Goal: Browse casually: Explore the website without a specific task or goal

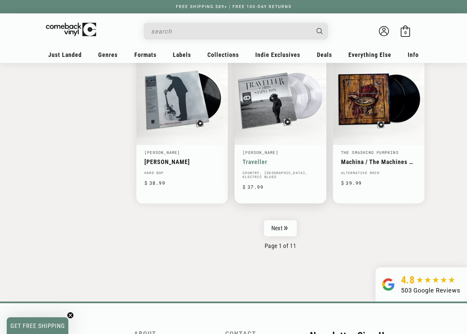
scroll to position [1049, 0]
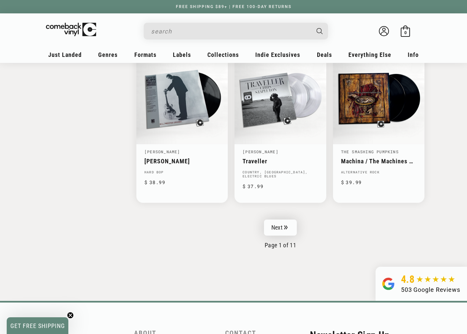
click at [286, 227] on icon "Pagination" at bounding box center [286, 227] width 4 height 4
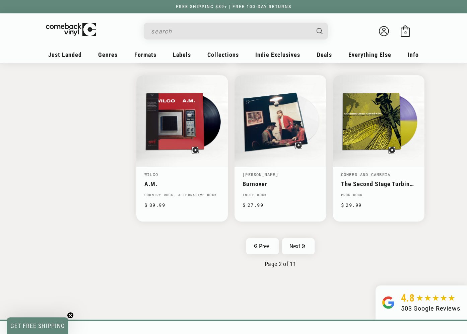
scroll to position [1027, 0]
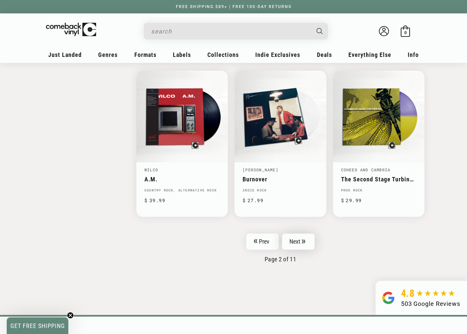
click at [291, 237] on link "Next" at bounding box center [298, 242] width 33 height 16
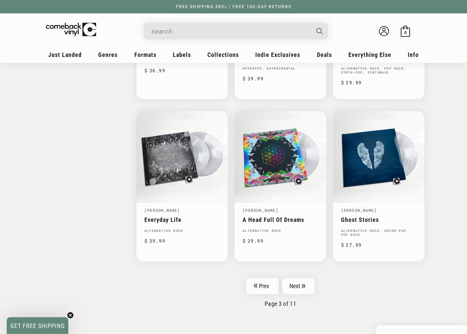
scroll to position [1014, 0]
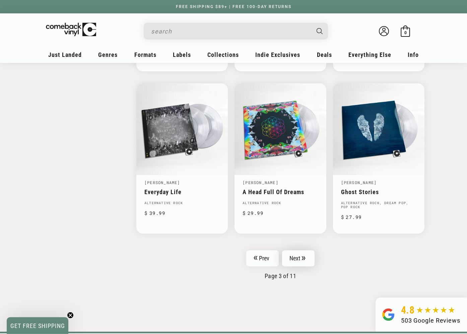
click at [297, 254] on link "Next" at bounding box center [298, 259] width 33 height 16
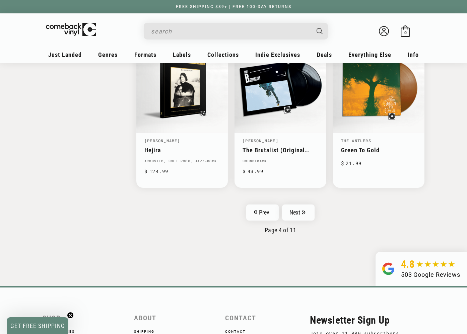
scroll to position [1058, 0]
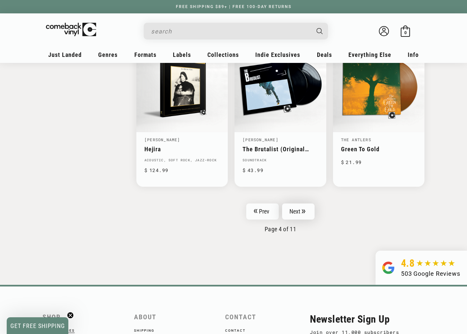
click at [294, 211] on link "Next" at bounding box center [298, 212] width 33 height 16
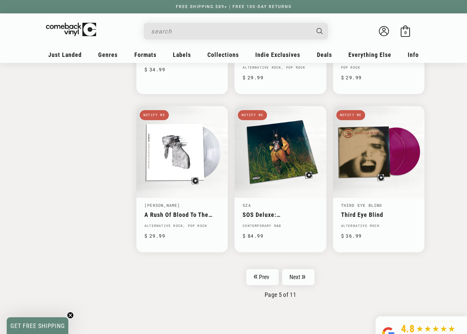
scroll to position [1000, 0]
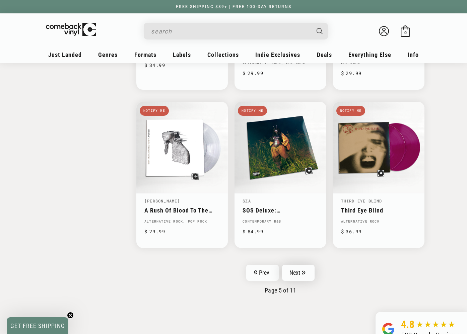
click at [302, 271] on icon "Pagination" at bounding box center [303, 273] width 3 height 4
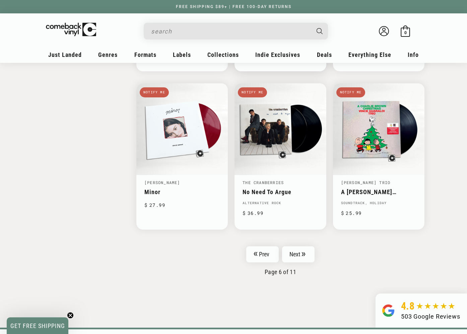
scroll to position [1017, 0]
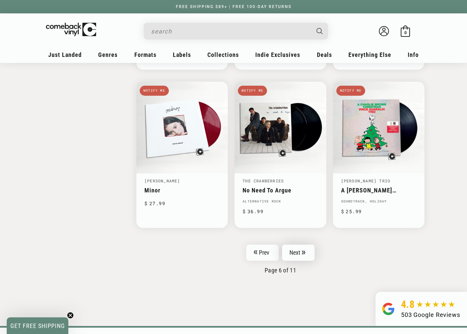
click at [296, 252] on link "Next" at bounding box center [298, 253] width 33 height 16
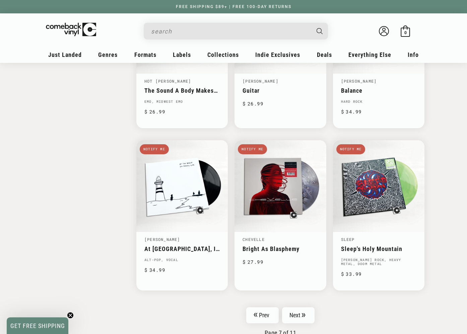
scroll to position [991, 0]
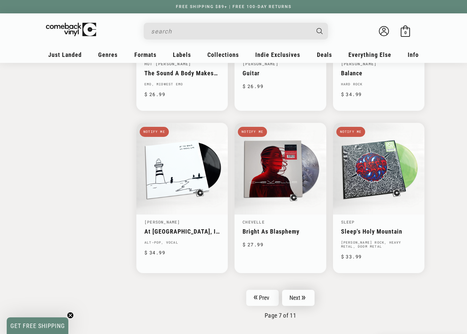
click at [301, 290] on link "Next" at bounding box center [298, 298] width 33 height 16
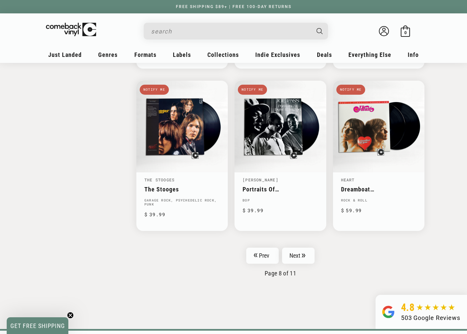
scroll to position [1022, 0]
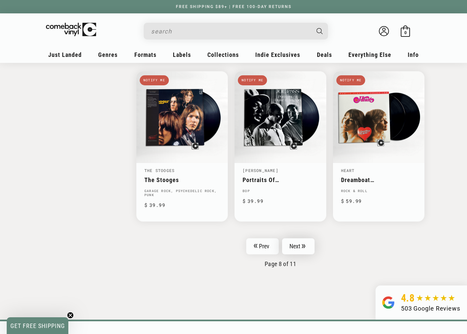
click at [295, 247] on link "Next" at bounding box center [298, 246] width 33 height 16
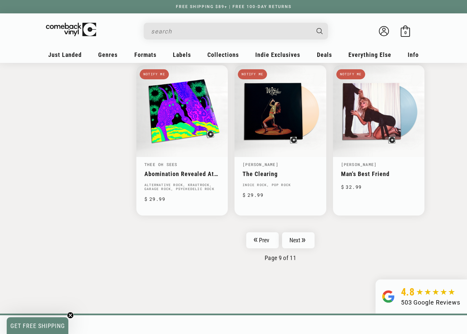
scroll to position [1035, 0]
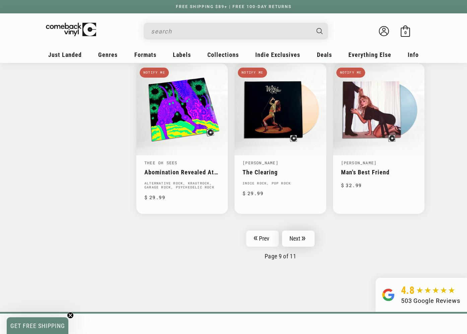
click at [301, 239] on link "Next" at bounding box center [298, 239] width 33 height 16
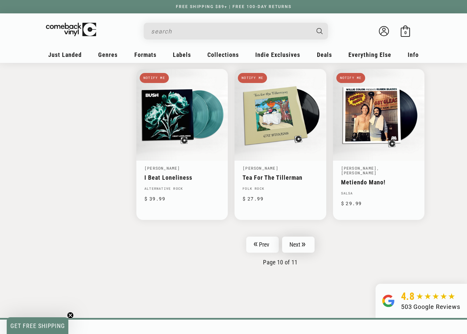
scroll to position [1035, 0]
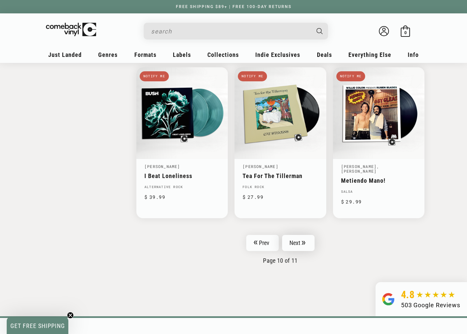
click at [295, 237] on link "Next" at bounding box center [298, 243] width 33 height 16
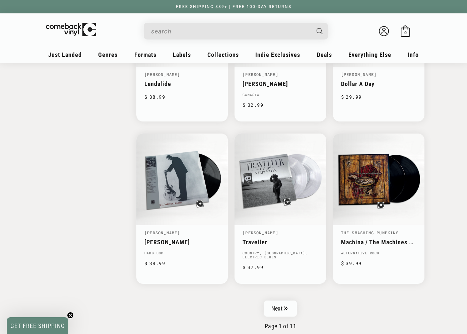
scroll to position [976, 0]
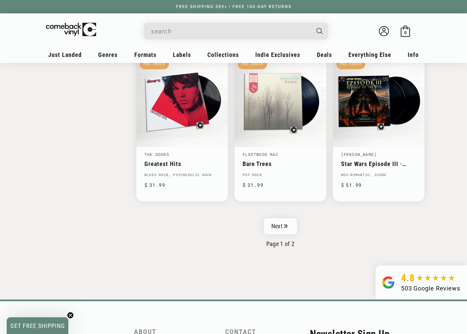
scroll to position [1042, 0]
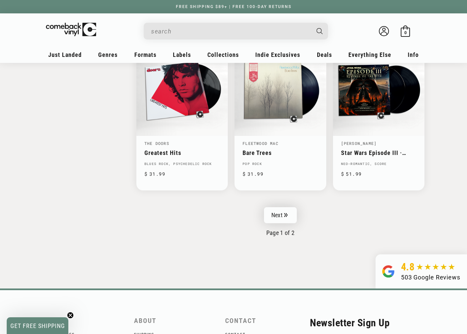
click at [285, 207] on link "Next" at bounding box center [280, 215] width 33 height 16
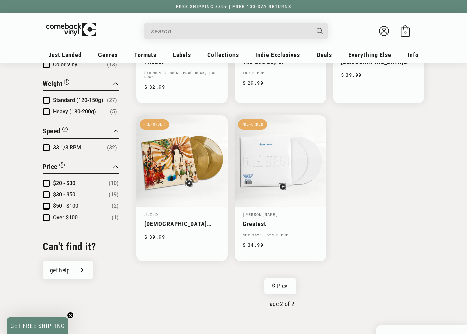
scroll to position [509, 0]
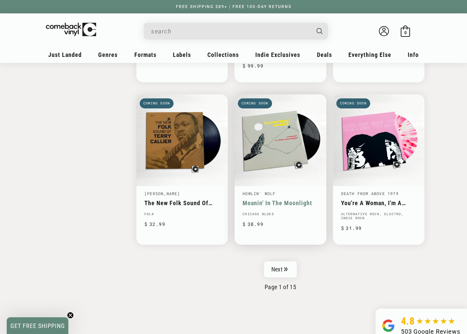
scroll to position [1016, 0]
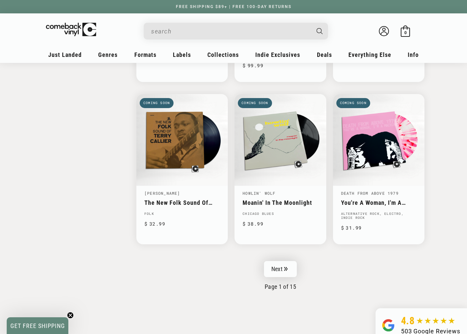
click at [281, 265] on link "Next" at bounding box center [280, 269] width 33 height 16
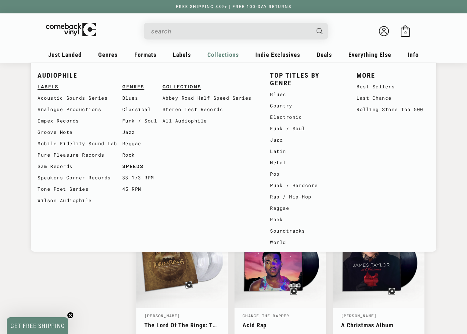
scroll to position [905, 0]
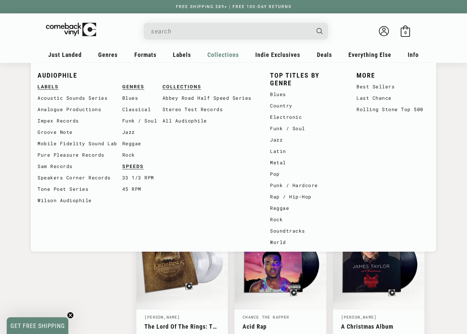
click at [229, 232] on li "AUDIOPHILE LABELS Acoustic Sounds Series Analogue Productions Impex Records Gro…" at bounding box center [147, 157] width 219 height 182
click at [396, 196] on li "MORE Best Sellers Last Chance Rolling Stone Top 500" at bounding box center [392, 157] width 73 height 182
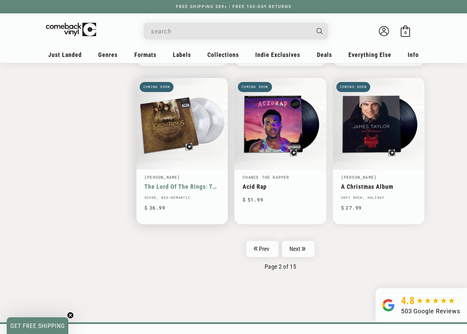
scroll to position [1148, 0]
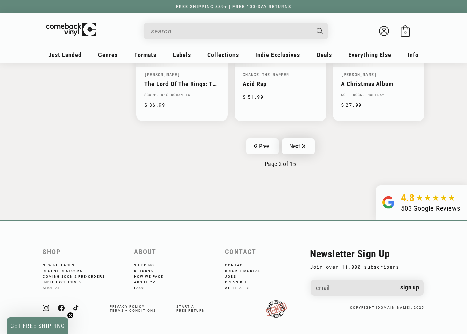
click at [298, 144] on link "Next" at bounding box center [298, 146] width 33 height 16
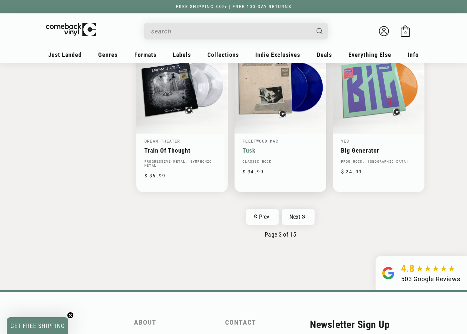
scroll to position [1064, 0]
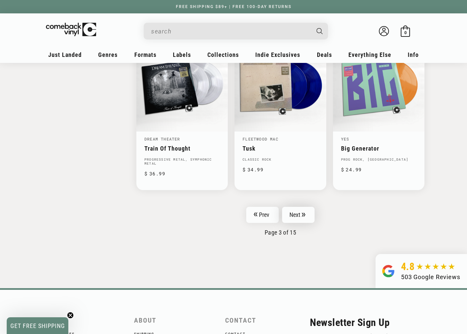
click at [300, 207] on link "Next" at bounding box center [298, 215] width 33 height 16
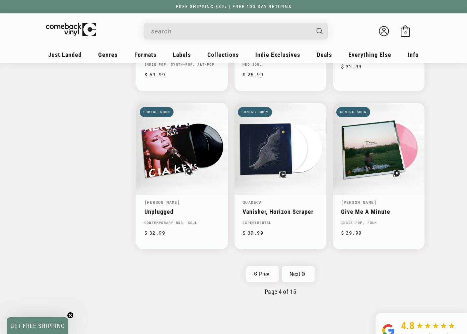
scroll to position [1051, 0]
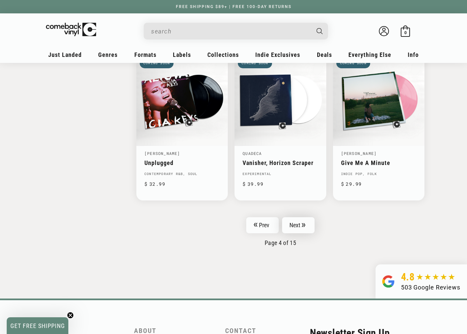
click at [300, 217] on link "Next" at bounding box center [298, 225] width 33 height 16
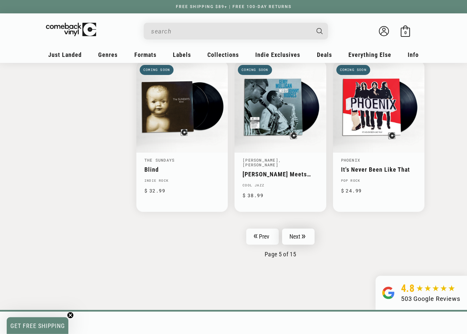
click at [301, 238] on link "Next" at bounding box center [298, 237] width 33 height 16
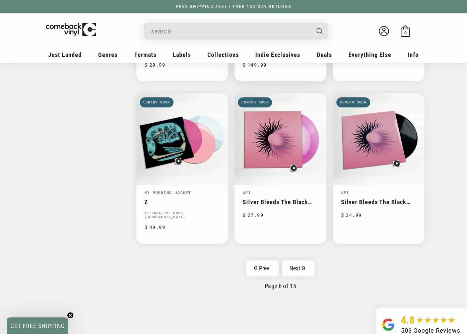
scroll to position [1011, 0]
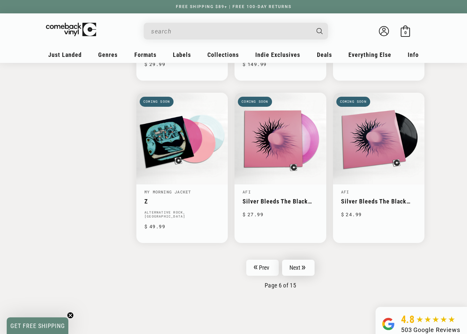
click at [295, 263] on link "Next" at bounding box center [298, 268] width 33 height 16
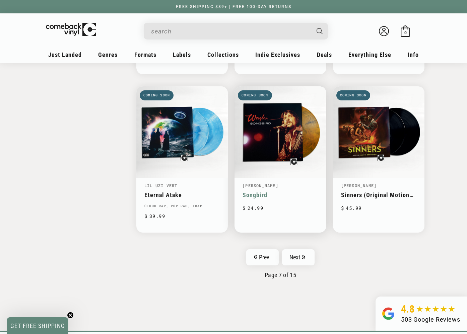
scroll to position [1009, 0]
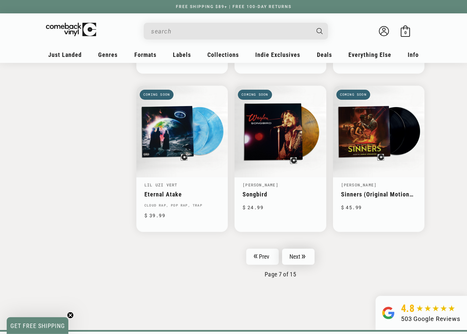
click at [296, 251] on link "Next" at bounding box center [298, 257] width 33 height 16
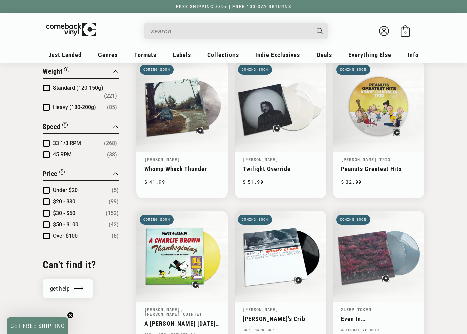
scroll to position [562, 0]
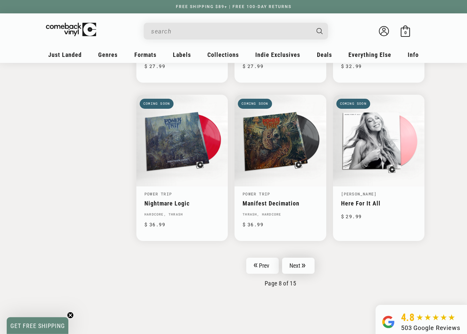
click at [296, 258] on link "Next" at bounding box center [298, 266] width 33 height 16
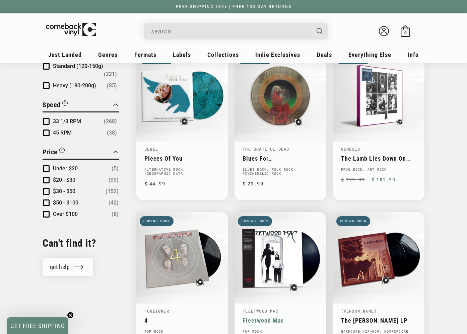
scroll to position [578, 0]
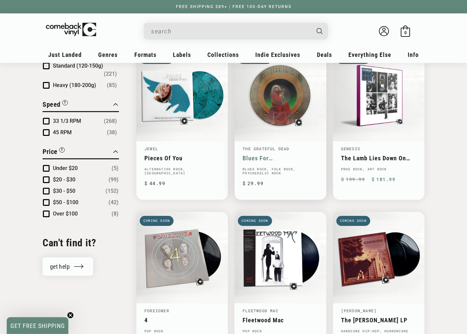
click at [270, 155] on link "Blues For [DEMOGRAPHIC_DATA]" at bounding box center [279, 158] width 75 height 7
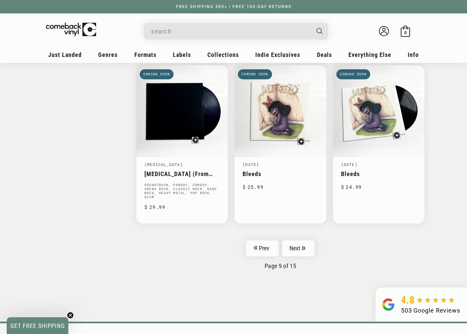
scroll to position [1045, 0]
click at [303, 248] on link "Next" at bounding box center [298, 248] width 33 height 16
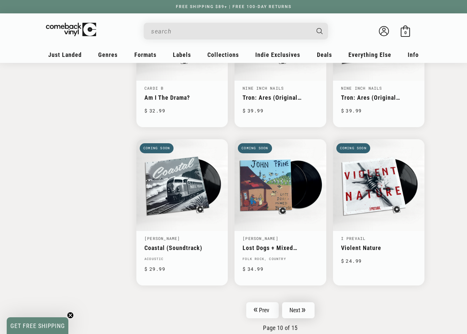
scroll to position [988, 0]
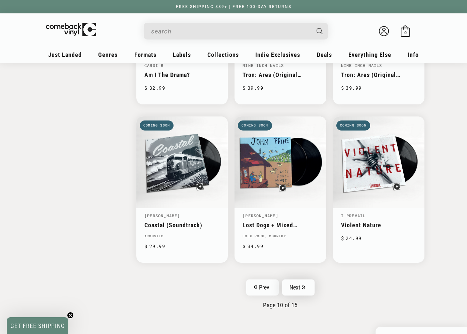
click at [292, 280] on link "Next" at bounding box center [298, 288] width 33 height 16
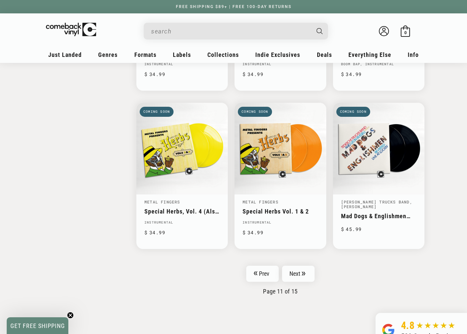
scroll to position [1003, 0]
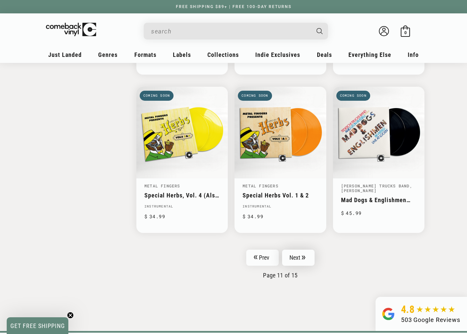
click at [298, 255] on link "Next" at bounding box center [298, 258] width 33 height 16
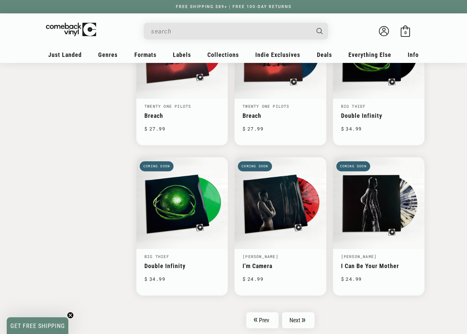
scroll to position [930, 0]
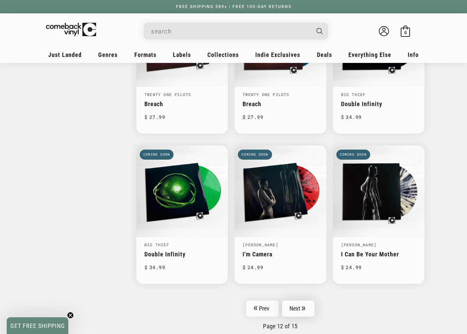
click at [302, 301] on link "Next" at bounding box center [298, 309] width 33 height 16
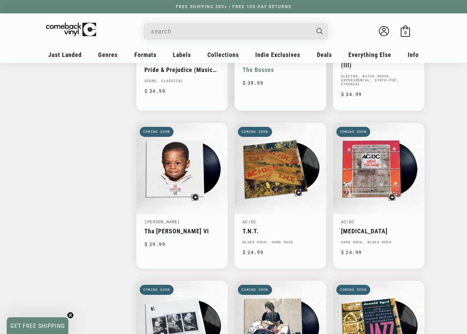
scroll to position [817, 0]
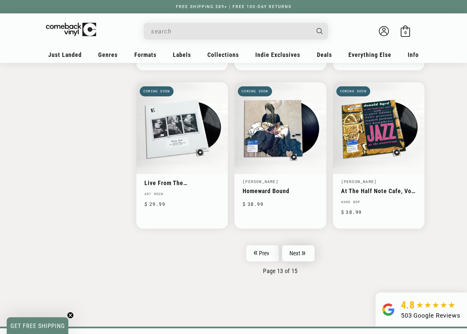
click at [297, 256] on link "Next" at bounding box center [298, 254] width 33 height 16
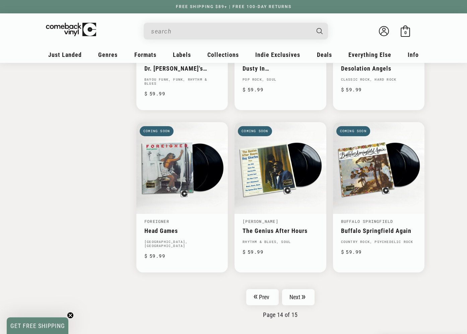
scroll to position [987, 0]
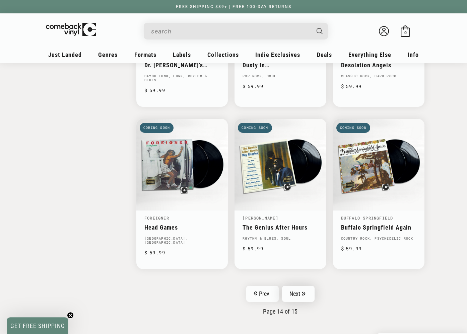
click at [305, 288] on link "Next" at bounding box center [298, 294] width 33 height 16
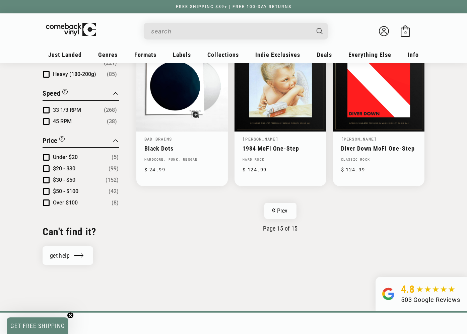
scroll to position [676, 0]
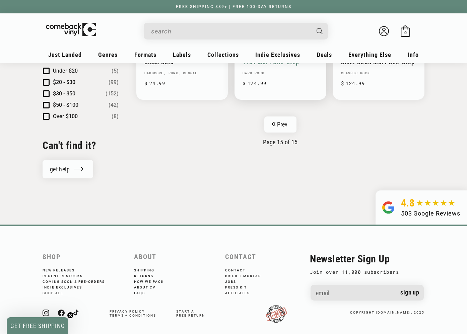
click at [288, 117] on link "Prev" at bounding box center [280, 125] width 32 height 16
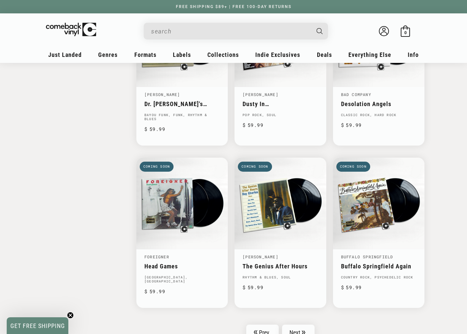
scroll to position [962, 0]
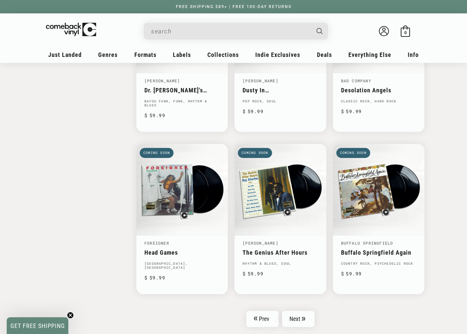
drag, startPoint x: 304, startPoint y: 307, endPoint x: 280, endPoint y: 295, distance: 27.0
click at [304, 317] on icon "Pagination" at bounding box center [304, 319] width 4 height 4
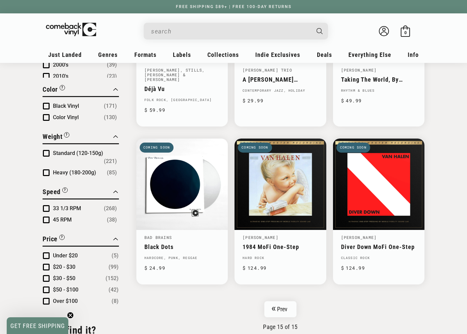
scroll to position [507, 0]
